Goal: Task Accomplishment & Management: Use online tool/utility

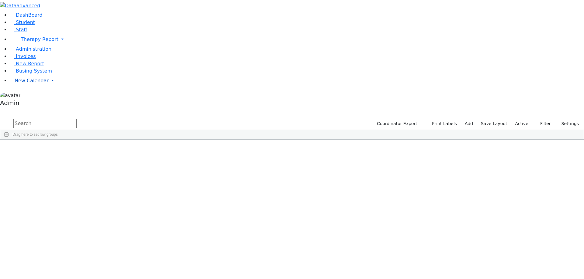
click at [23, 87] on link "New Calendar" at bounding box center [297, 81] width 574 height 12
click at [23, 96] on span "Calendar" at bounding box center [24, 93] width 22 height 6
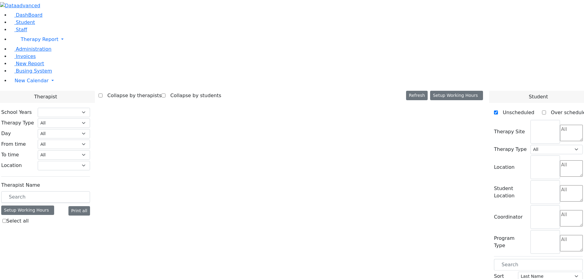
select select "212"
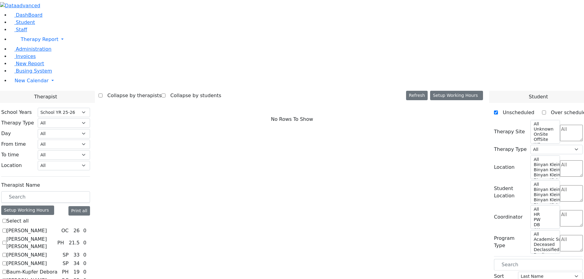
click at [47, 227] on label "[PERSON_NAME]" at bounding box center [26, 230] width 40 height 7
click at [6, 229] on input "[PERSON_NAME]" at bounding box center [4, 231] width 4 height 4
checkbox input "true"
select select "1"
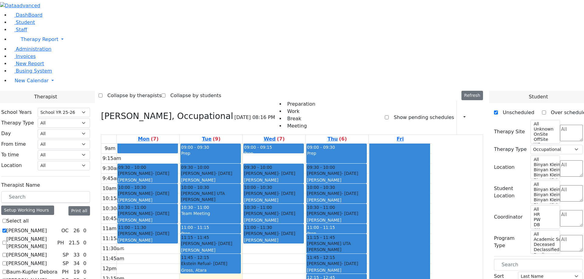
drag, startPoint x: 520, startPoint y: 156, endPoint x: 335, endPoint y: 147, distance: 184.8
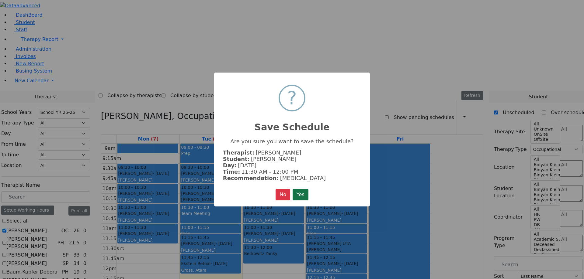
click at [300, 192] on button "Yes" at bounding box center [301, 195] width 16 height 12
